Goal: Navigation & Orientation: Understand site structure

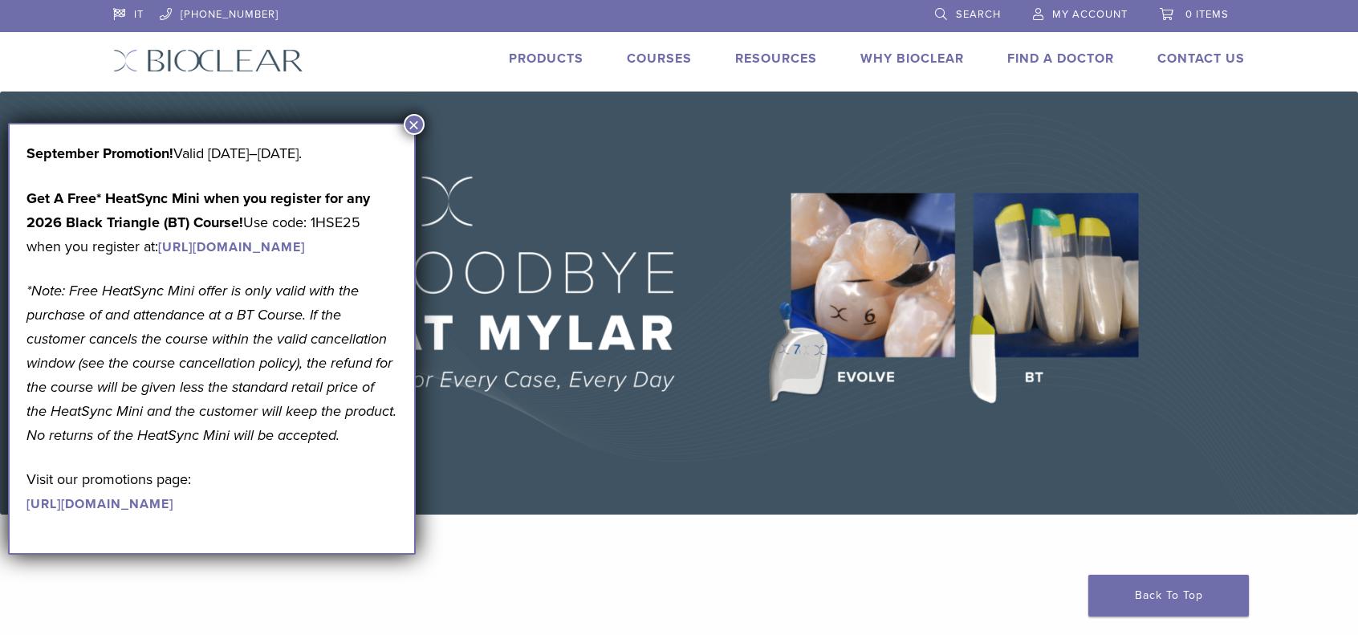
click at [411, 123] on button "×" at bounding box center [414, 124] width 21 height 21
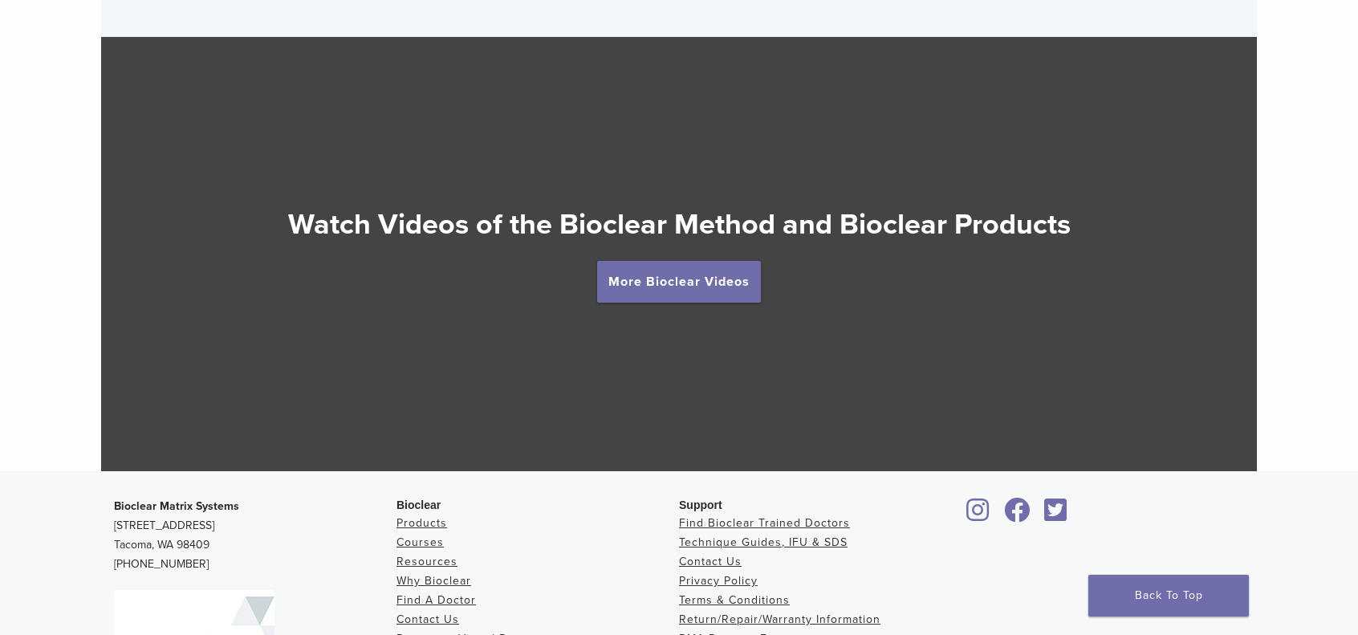
scroll to position [2970, 0]
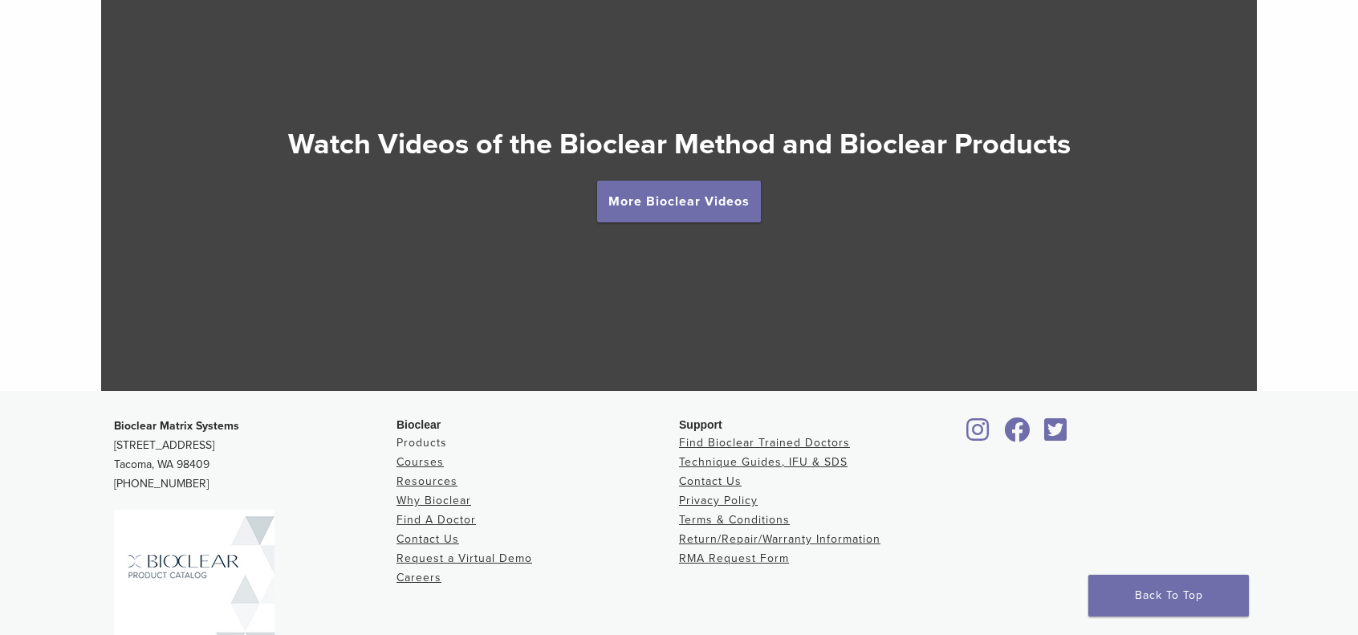
click at [435, 444] on link "Products" at bounding box center [422, 443] width 51 height 14
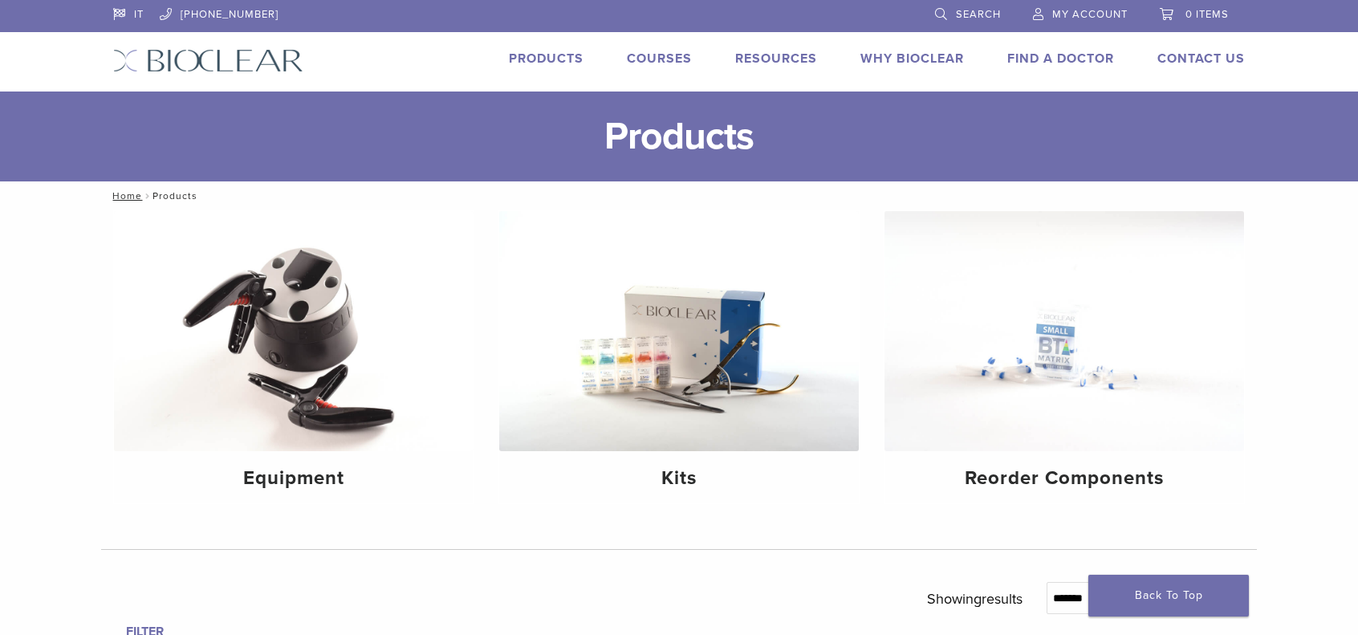
click at [957, 61] on link "Why Bioclear" at bounding box center [912, 59] width 104 height 16
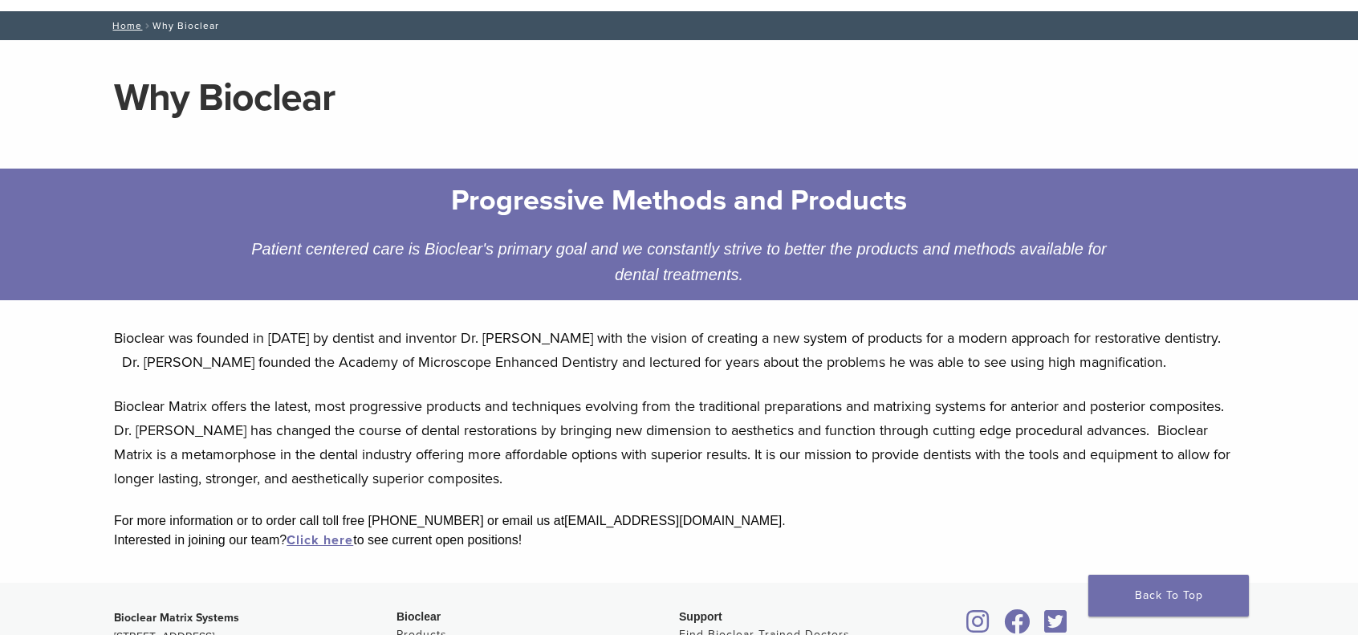
scroll to position [161, 0]
